Goal: Task Accomplishment & Management: Use online tool/utility

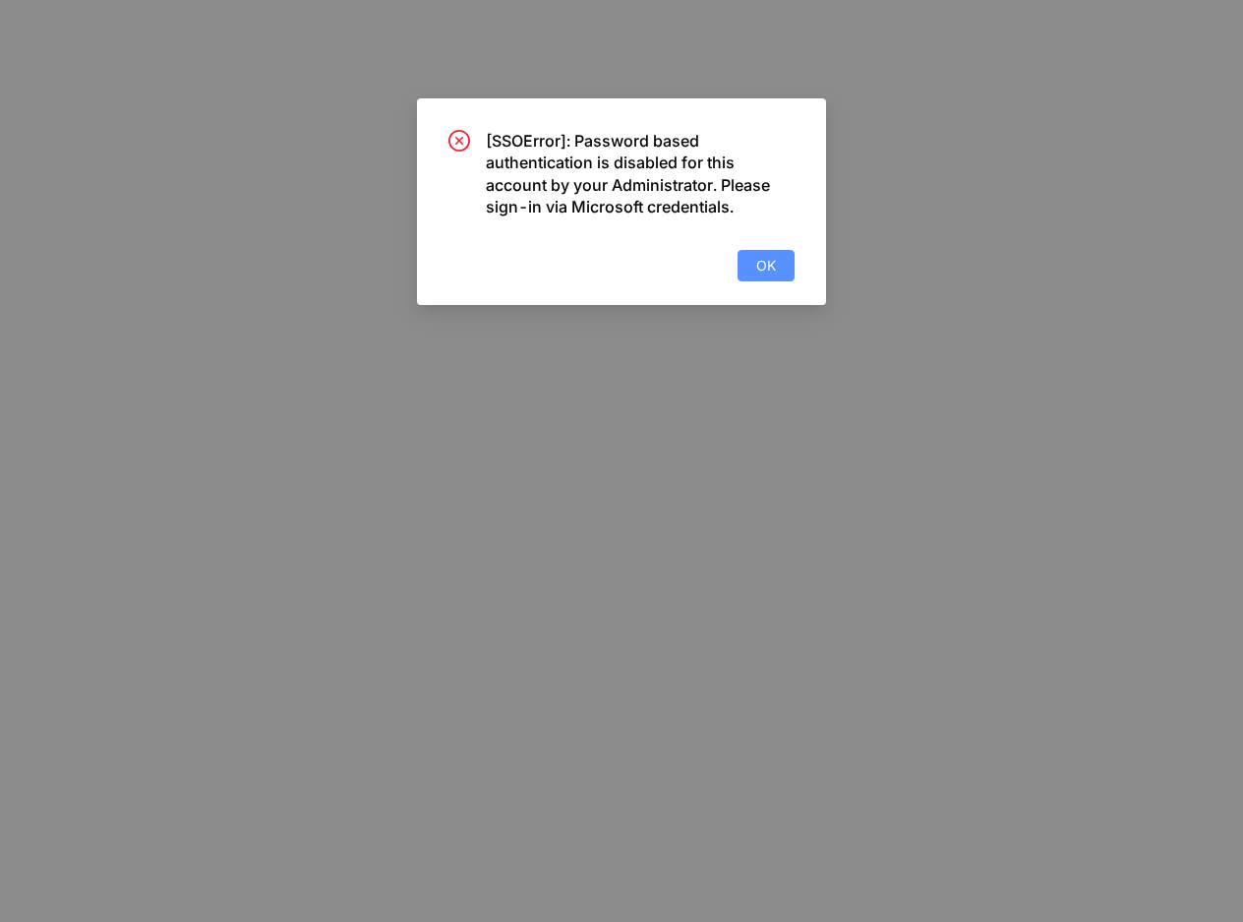
click at [778, 263] on button "OK" at bounding box center [766, 265] width 57 height 31
